Goal: Navigation & Orientation: Understand site structure

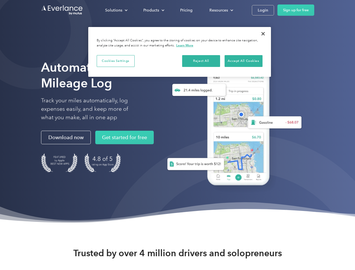
click at [116, 10] on div "Solutions" at bounding box center [113, 10] width 17 height 7
click at [153, 10] on div "Products" at bounding box center [152, 10] width 16 height 7
click at [221, 10] on div "Resources" at bounding box center [219, 10] width 19 height 7
click at [116, 61] on button "Cookies Settings" at bounding box center [116, 61] width 38 height 12
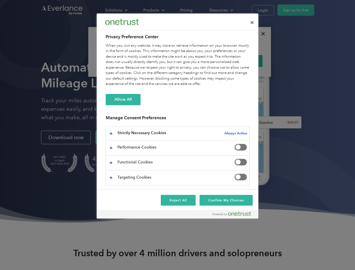
click at [202, 61] on div "When you visit any website, it may store or retrieve information on your browse…" at bounding box center [178, 65] width 144 height 44
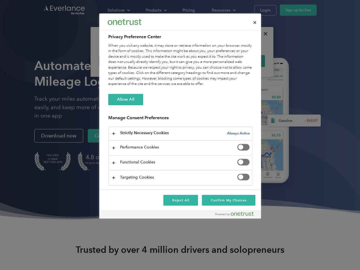
click at [244, 61] on div "When you visit any website, it may store or retrieve information on your browse…" at bounding box center [180, 65] width 144 height 44
click at [263, 34] on div at bounding box center [180, 135] width 360 height 270
